Goal: Information Seeking & Learning: Find specific fact

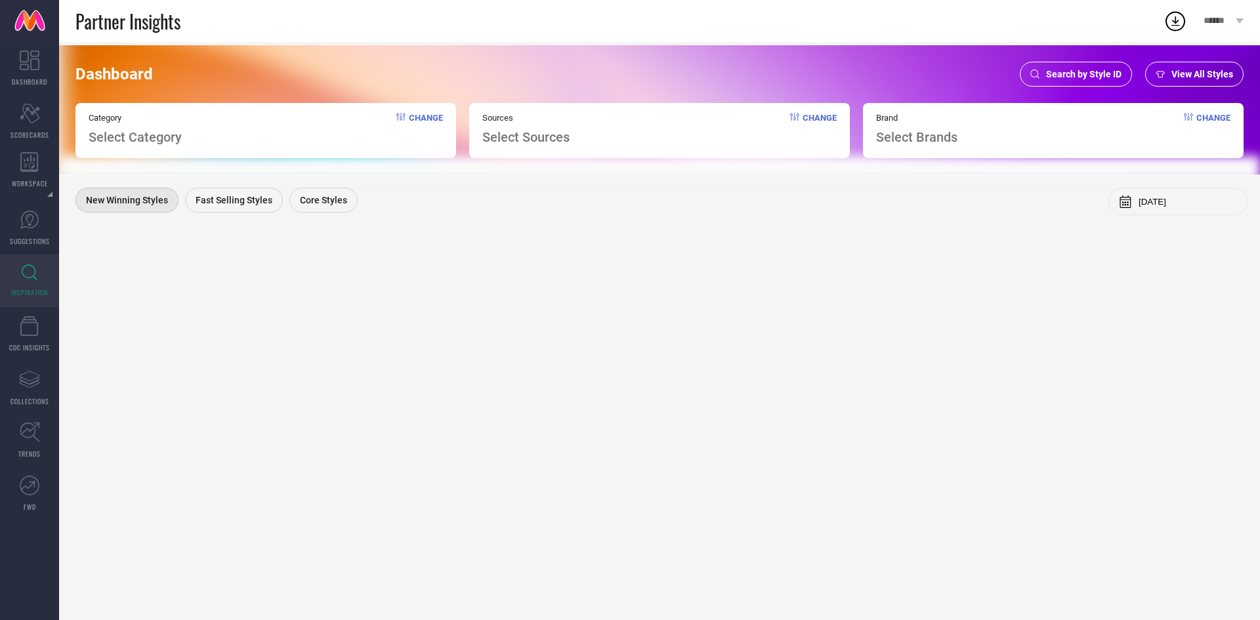
click at [1073, 79] on span "Search by Style ID" at bounding box center [1083, 74] width 75 height 10
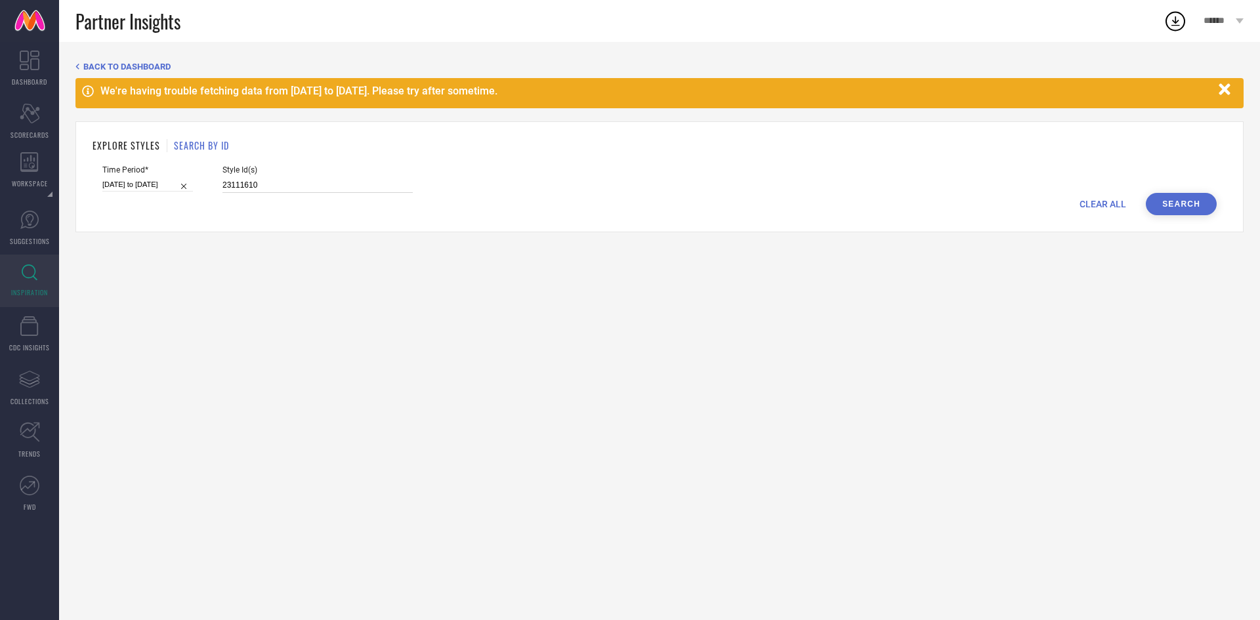
click at [242, 190] on input "23111610" at bounding box center [317, 185] width 190 height 15
paste input "32045041"
type input "32045041"
click at [1178, 197] on button "Search" at bounding box center [1181, 204] width 71 height 22
